Goal: Find contact information: Find contact information

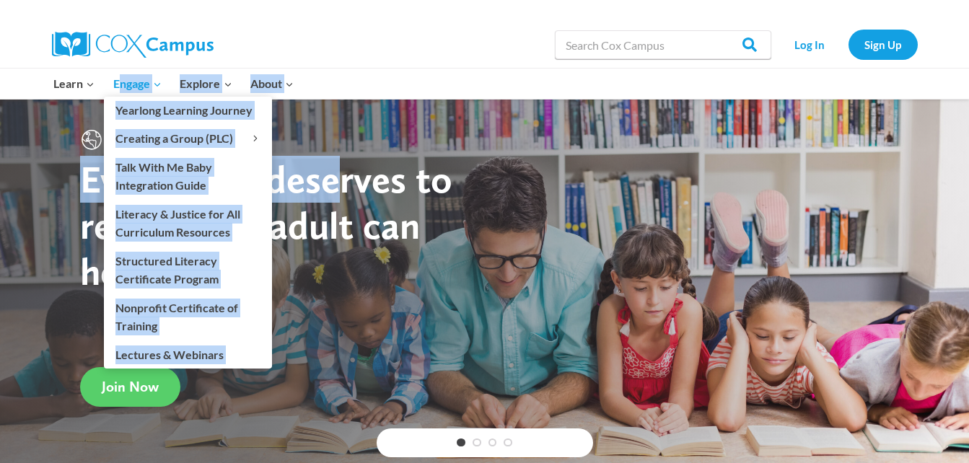
drag, startPoint x: 0, startPoint y: 0, endPoint x: 118, endPoint y: 85, distance: 145.2
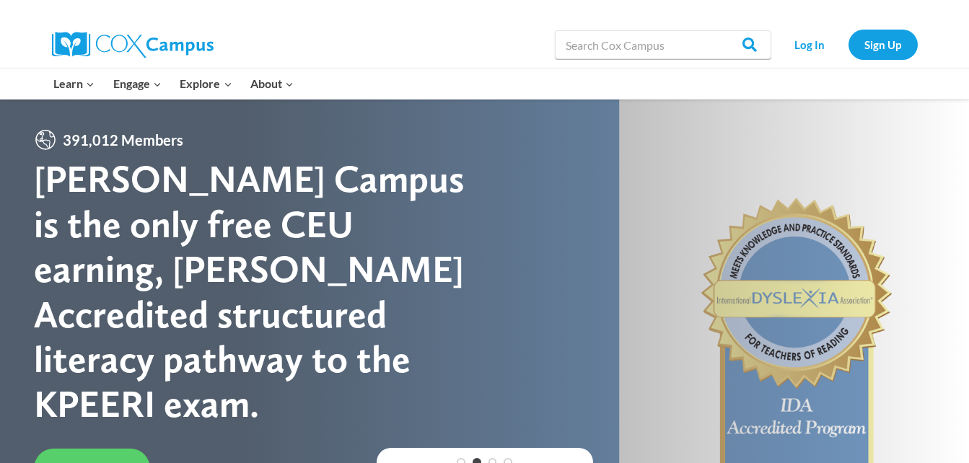
drag, startPoint x: 118, startPoint y: 85, endPoint x: 363, endPoint y: 40, distance: 249.4
click at [363, 40] on div at bounding box center [218, 45] width 333 height 46
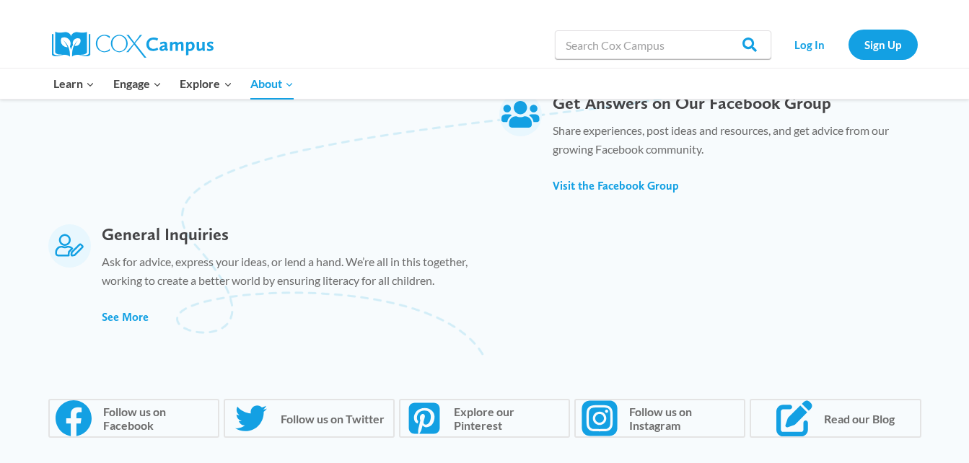
scroll to position [968, 0]
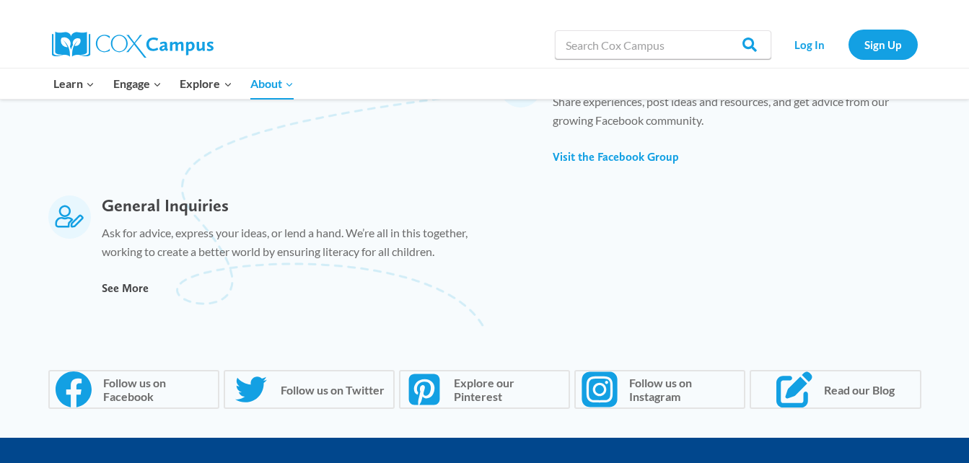
click at [135, 287] on span "See More" at bounding box center [125, 288] width 47 height 14
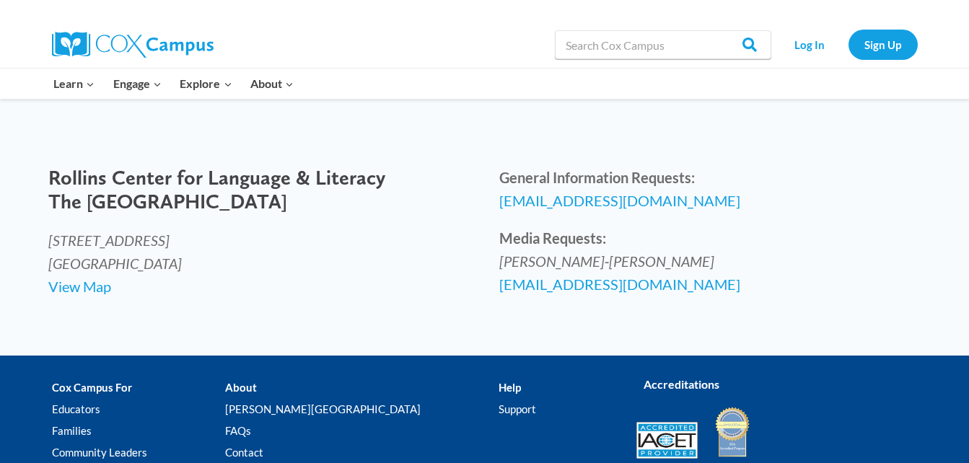
scroll to position [673, 0]
